Goal: Information Seeking & Learning: Learn about a topic

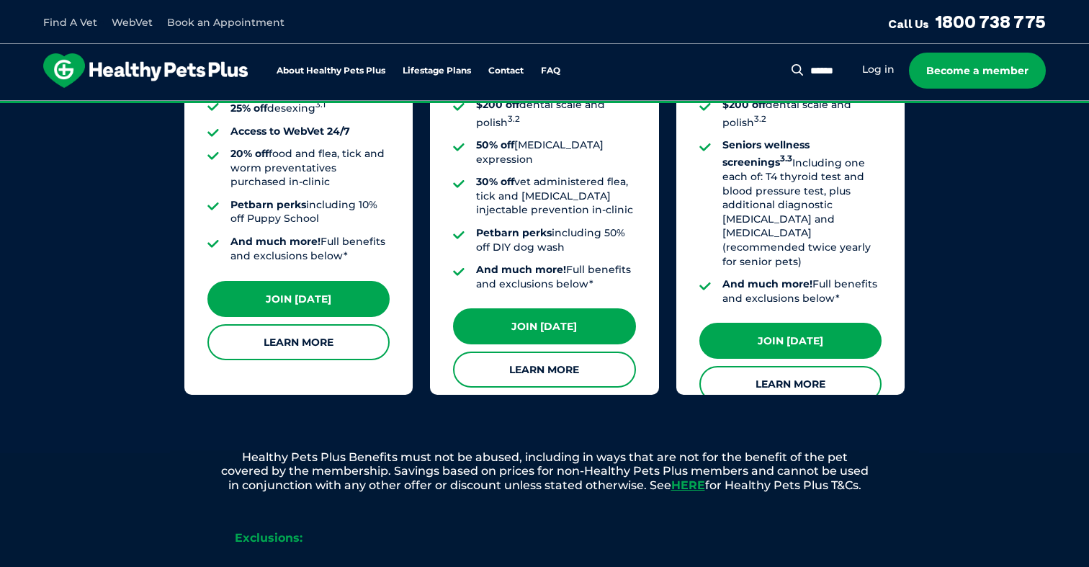
scroll to position [1394, 0]
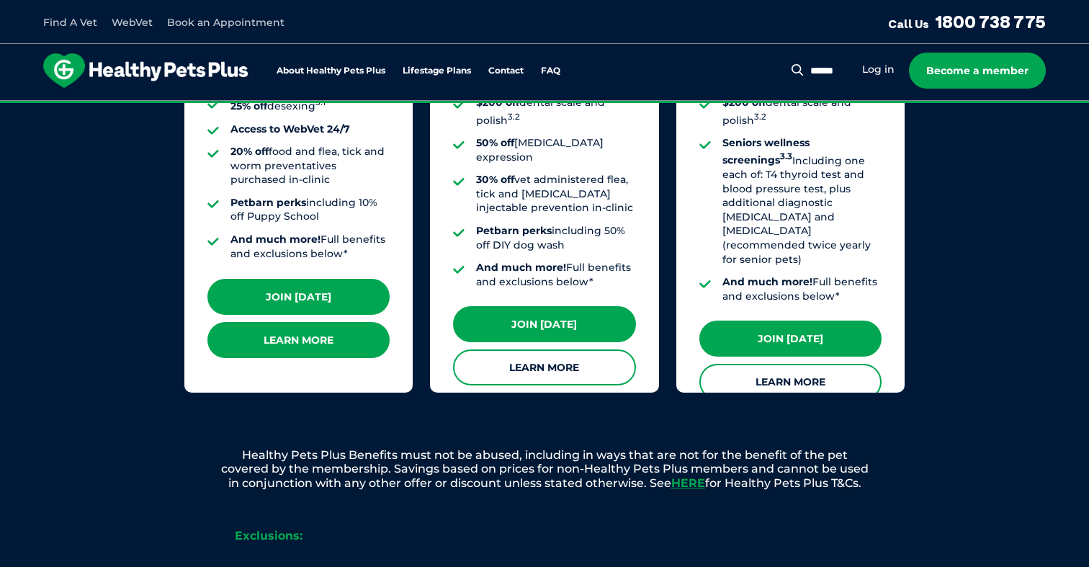
click at [291, 328] on link "Learn More" at bounding box center [298, 340] width 182 height 36
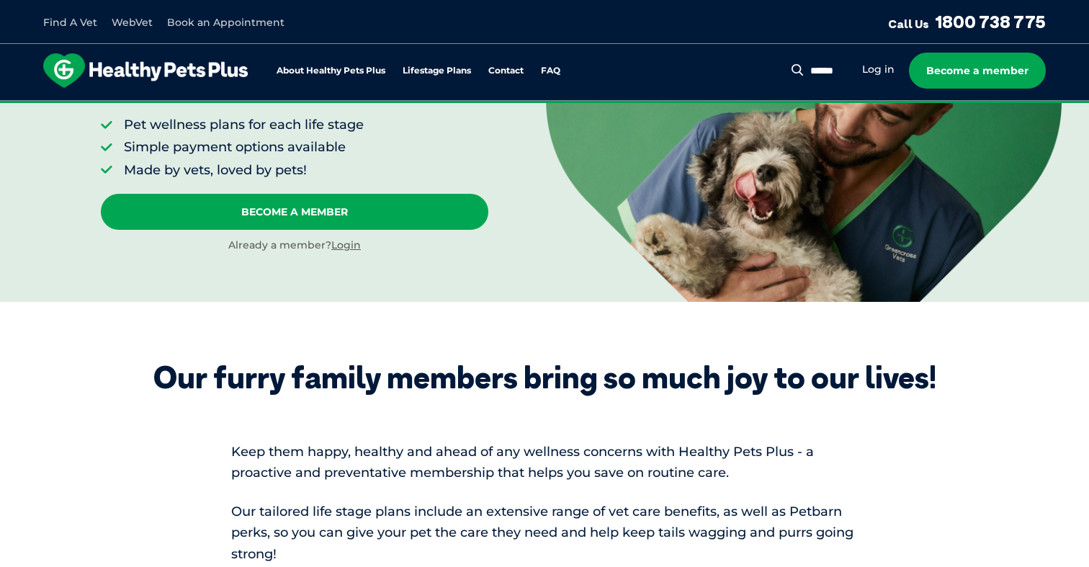
scroll to position [213, 0]
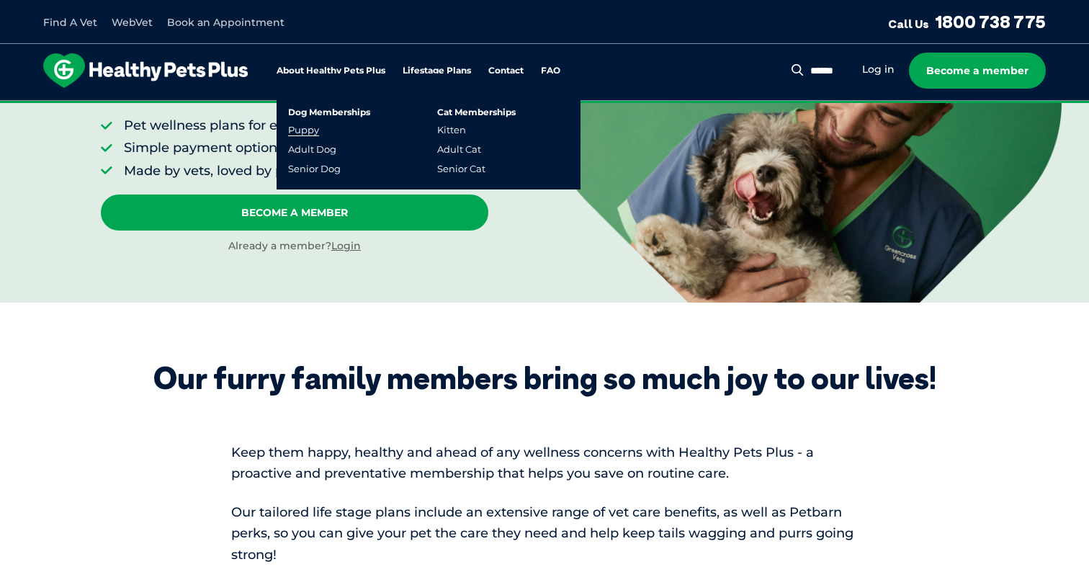
click at [300, 124] on link "Puppy" at bounding box center [303, 130] width 31 height 12
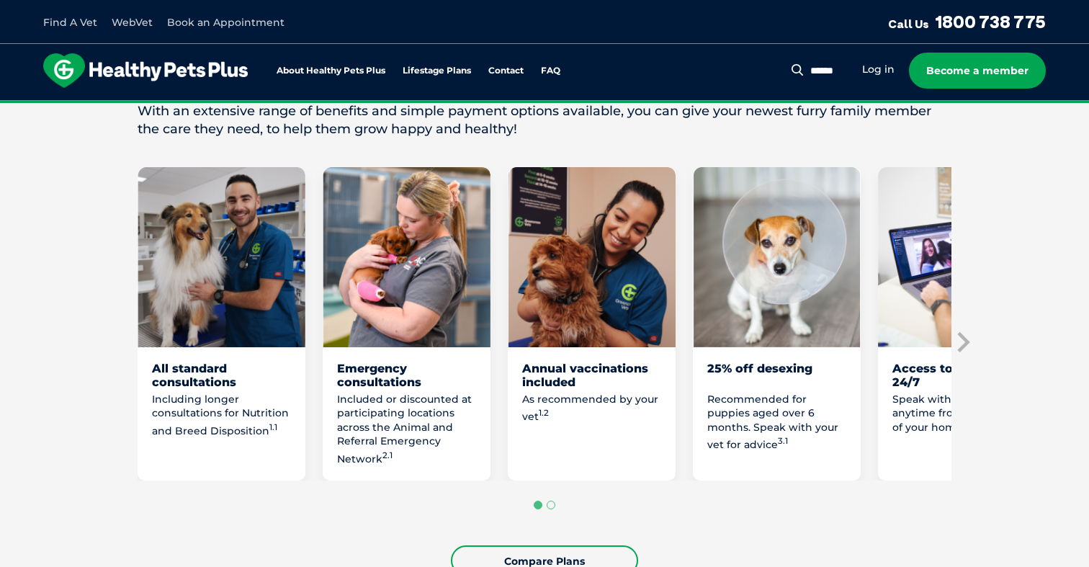
scroll to position [749, 0]
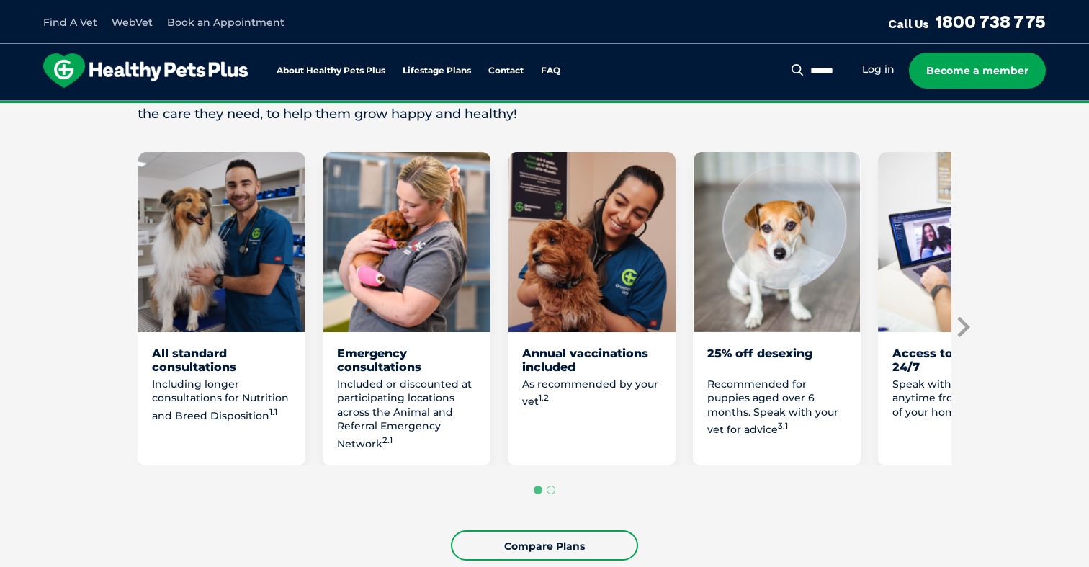
click at [972, 326] on icon "Next slide" at bounding box center [962, 327] width 22 height 22
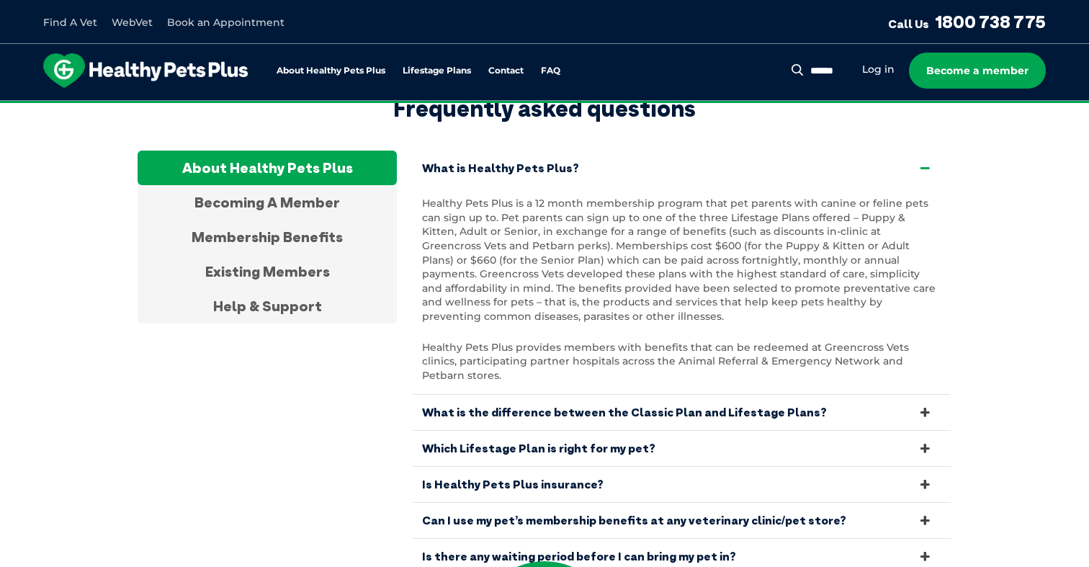
scroll to position [4780, 0]
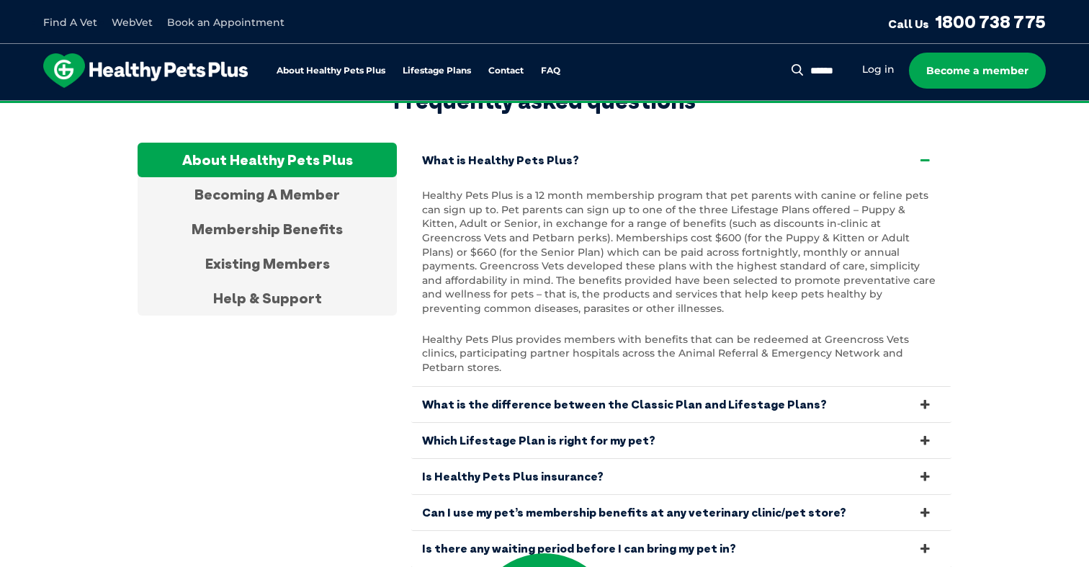
click at [852, 459] on link "Is Healthy Pets Plus insurance?" at bounding box center [681, 476] width 540 height 35
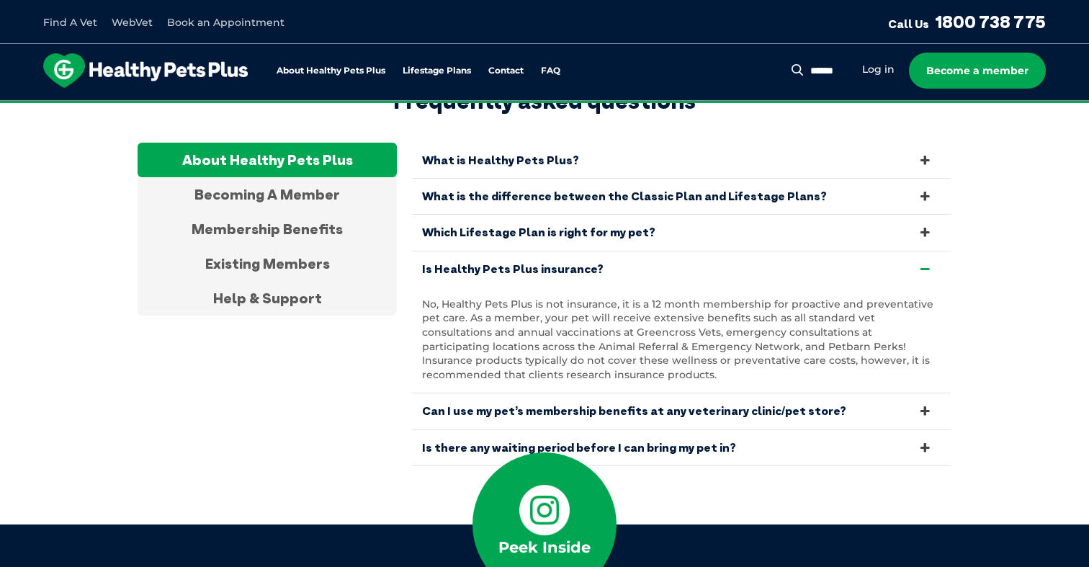
click at [858, 393] on link "Can I use my pet’s membership benefits at any veterinary clinic/pet store?" at bounding box center [681, 410] width 540 height 35
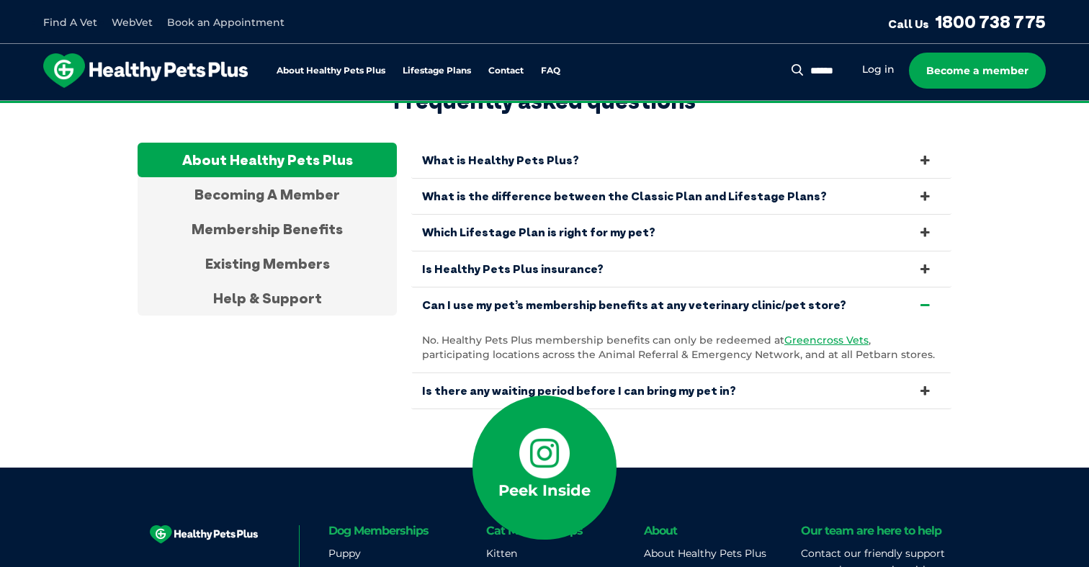
click at [862, 373] on link "Is there any waiting period before I can bring my pet in?" at bounding box center [681, 390] width 540 height 35
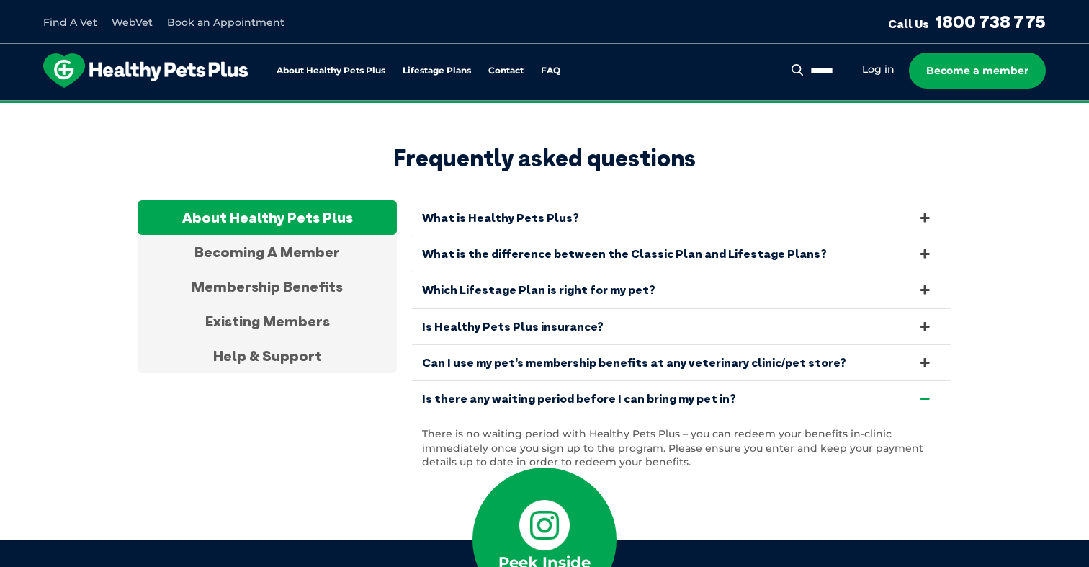
scroll to position [4694, 0]
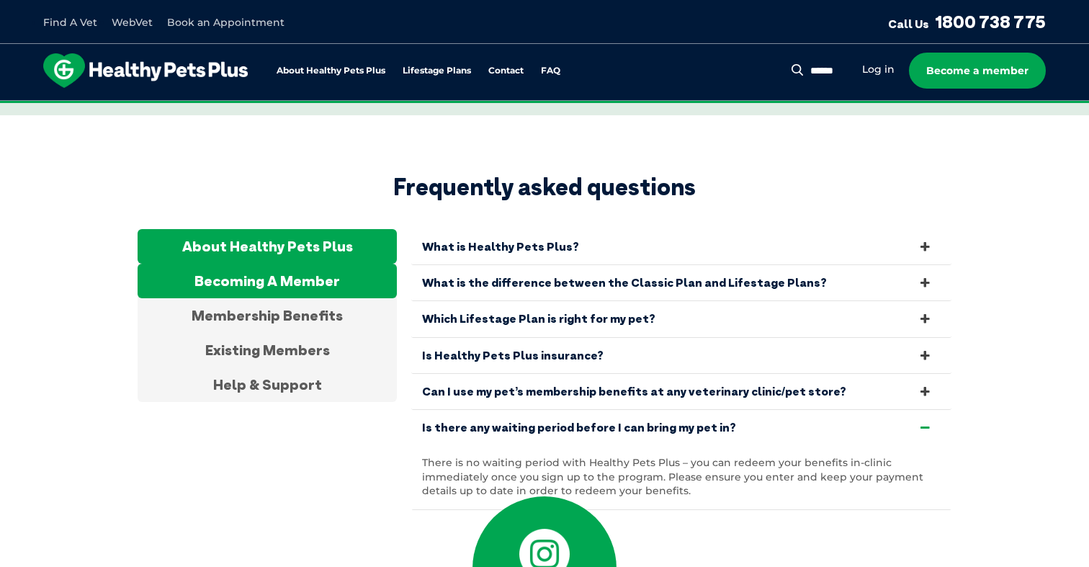
click at [325, 263] on div "Becoming A Member" at bounding box center [267, 280] width 259 height 35
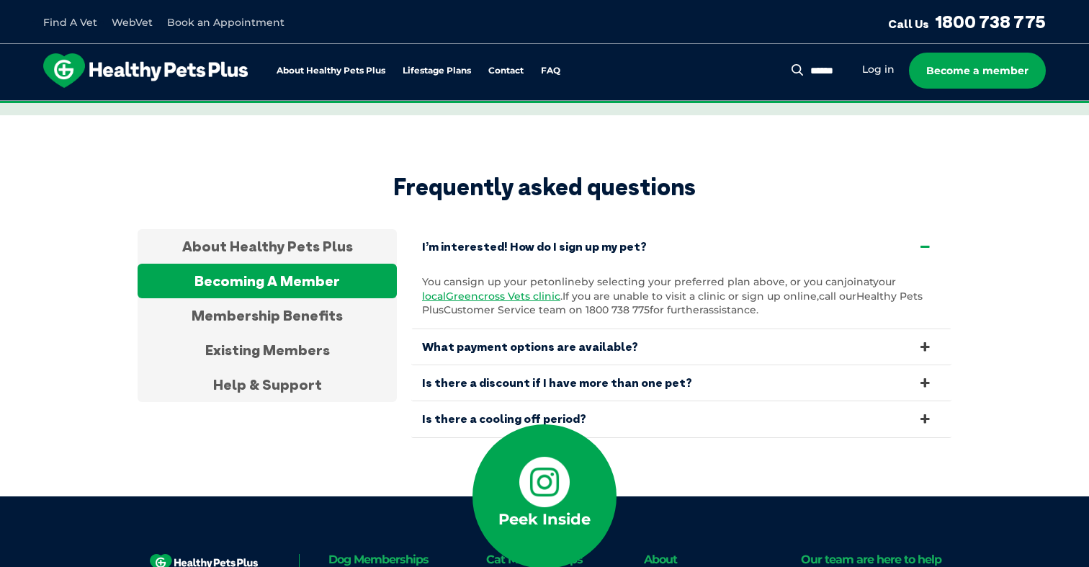
click at [431, 401] on link "Is there a cooling off period?" at bounding box center [681, 418] width 540 height 35
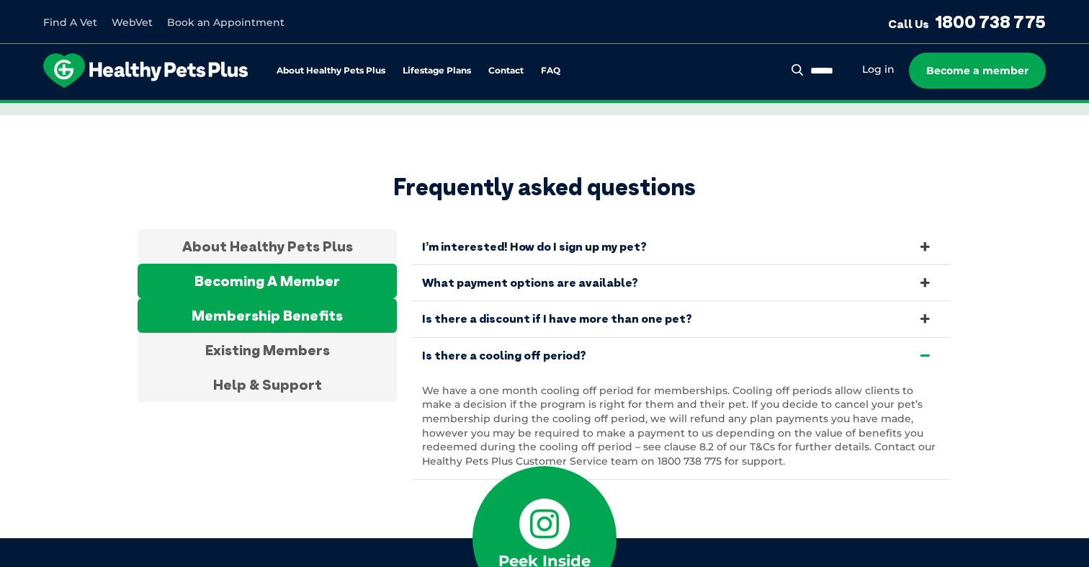
click at [361, 298] on div "Membership Benefits" at bounding box center [267, 315] width 259 height 35
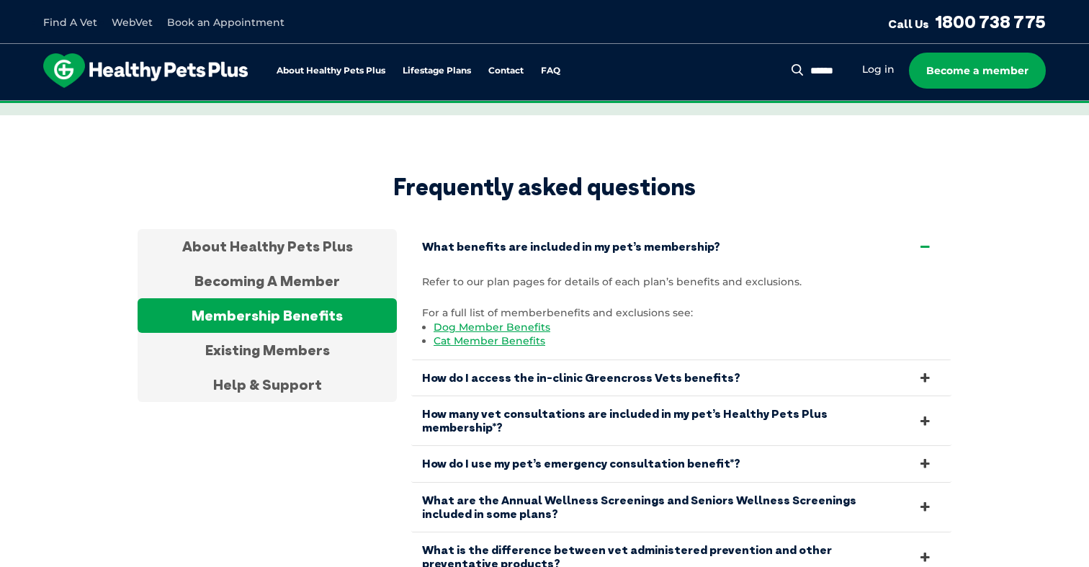
click at [454, 446] on link "How do I use my pet’s emergency consultation benefit*?" at bounding box center [681, 463] width 540 height 35
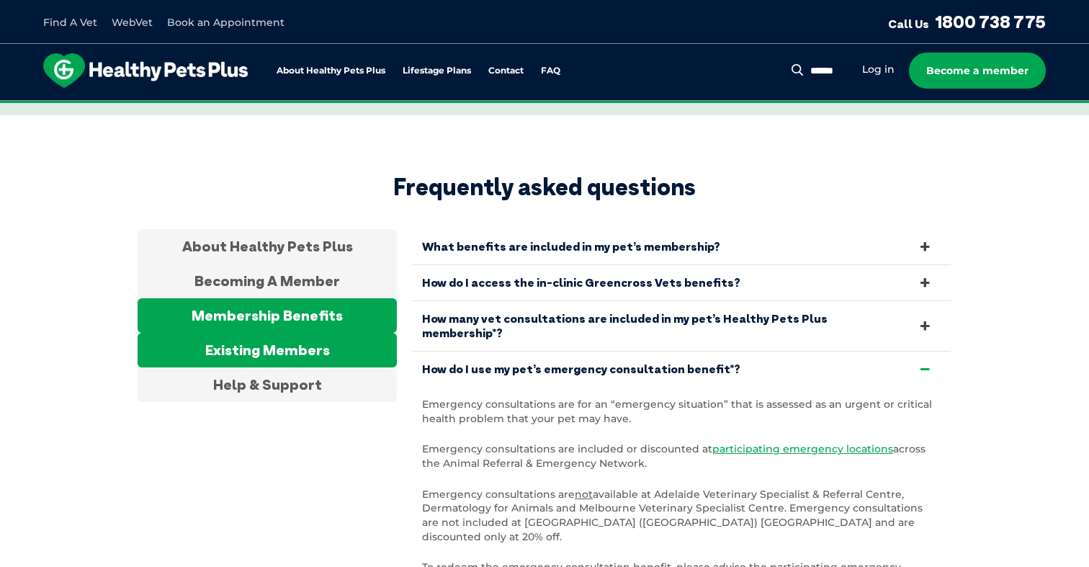
click at [334, 333] on div "Existing Members" at bounding box center [267, 350] width 259 height 35
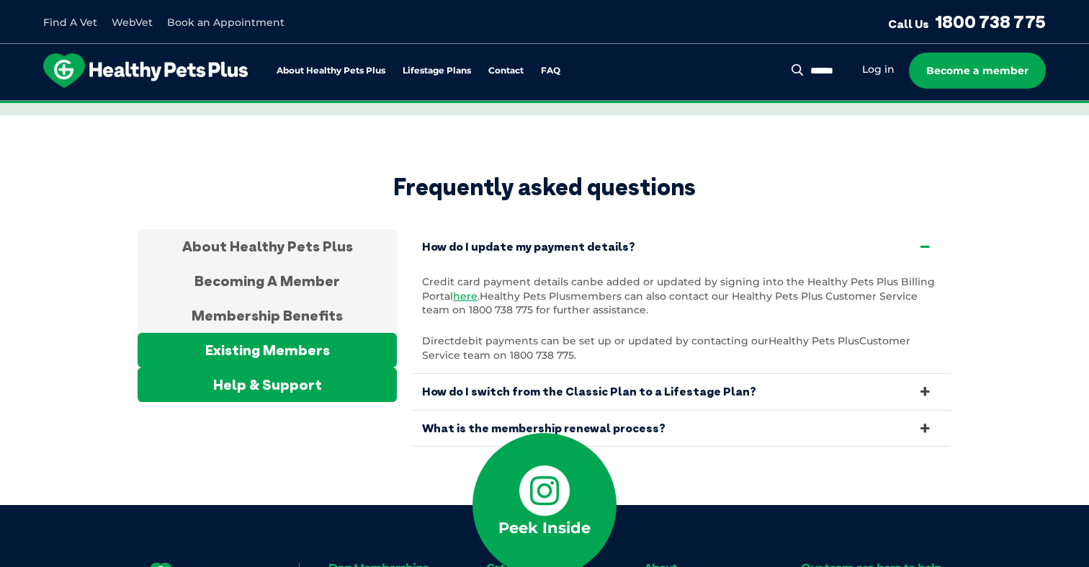
click at [341, 367] on div "Help & Support" at bounding box center [267, 384] width 259 height 35
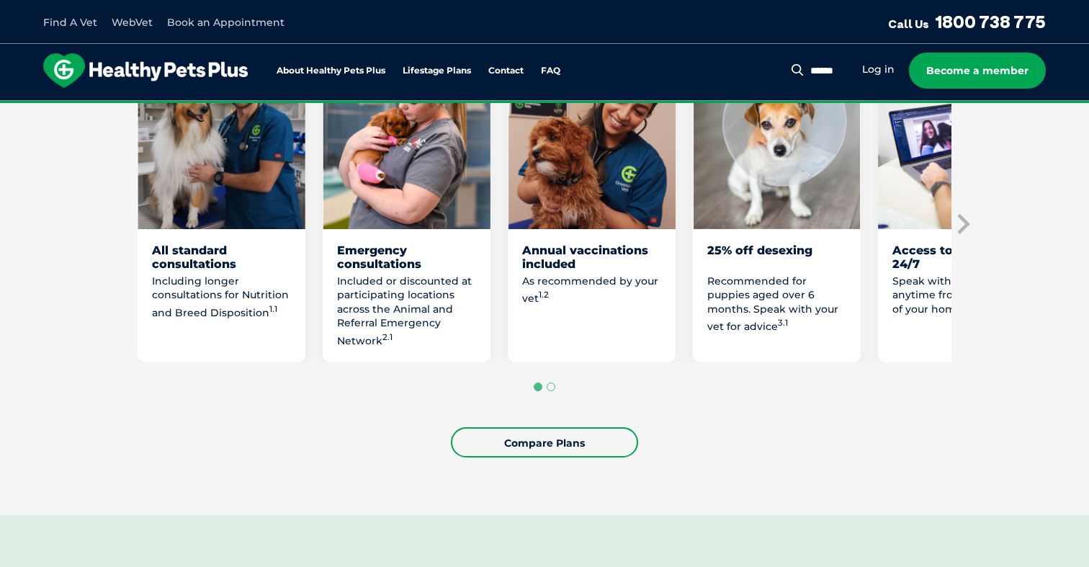
scroll to position [893, 0]
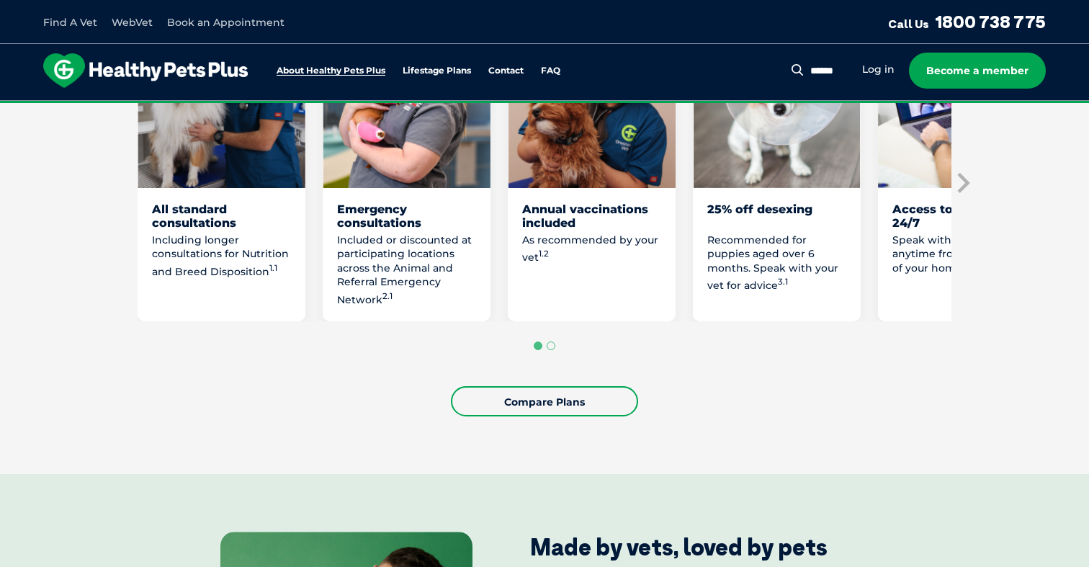
click at [323, 66] on link "About Healthy Pets Plus" at bounding box center [330, 70] width 109 height 9
